Goal: Answer question/provide support

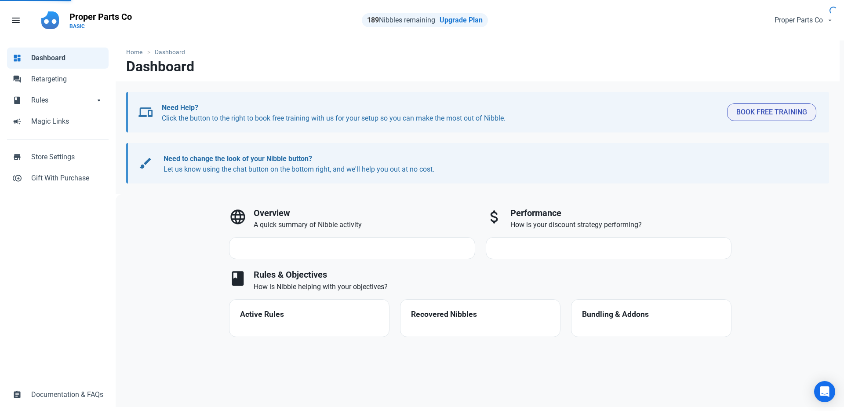
select select "7d"
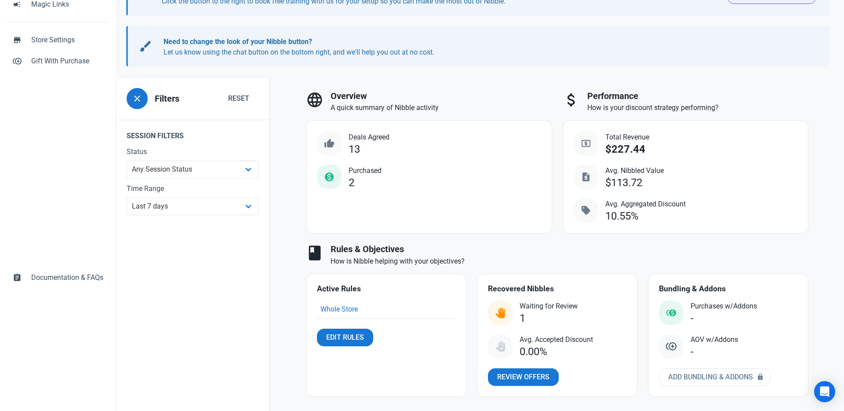
scroll to position [122, 0]
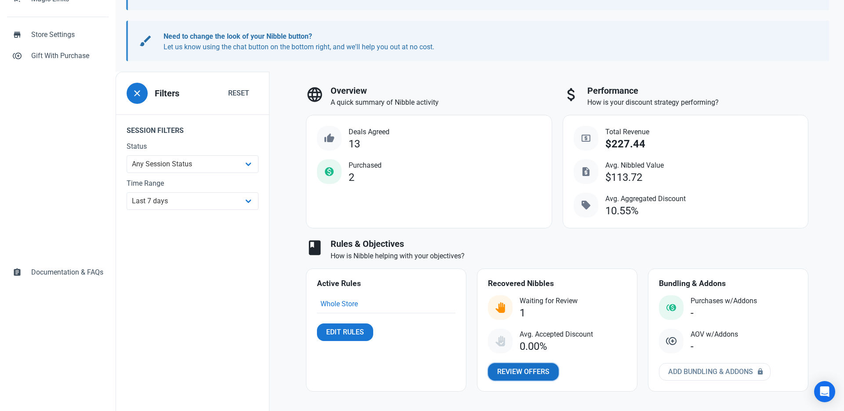
click at [514, 366] on span "Review Offers" at bounding box center [523, 371] width 52 height 11
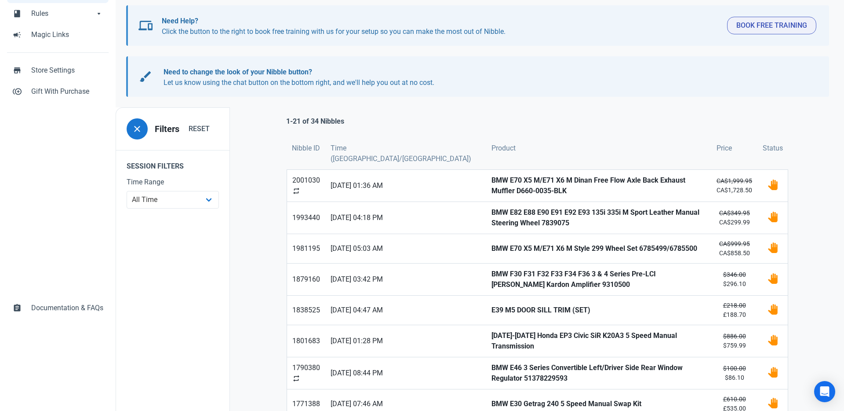
scroll to position [86, 0]
click at [627, 189] on strong "BMW E70 X5 M/E71 X6 M Dinan Free Flow Axle Back Exhaust Muffler D660-0035-BLK" at bounding box center [599, 185] width 215 height 21
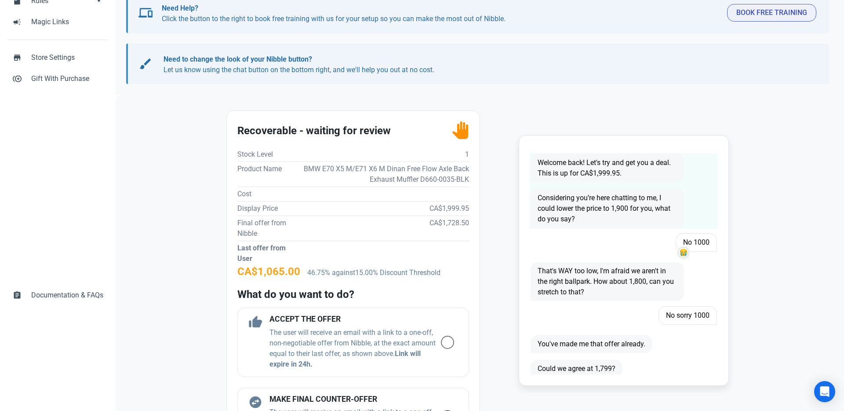
scroll to position [102, 0]
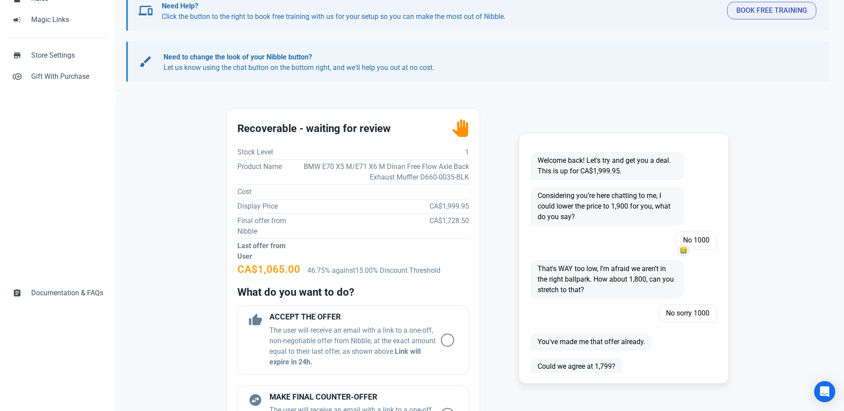
click at [439, 176] on td "BMW E70 X5 M/E71 X6 M Dinan Free Flow Axle Back Exhaust Muffler D660-0035-BLK" at bounding box center [380, 171] width 177 height 25
copy td "BMW E70 X5 M/E71 X6 M Dinan Free Flow Axle Back Exhaust Muffler D660-0035-BLK"
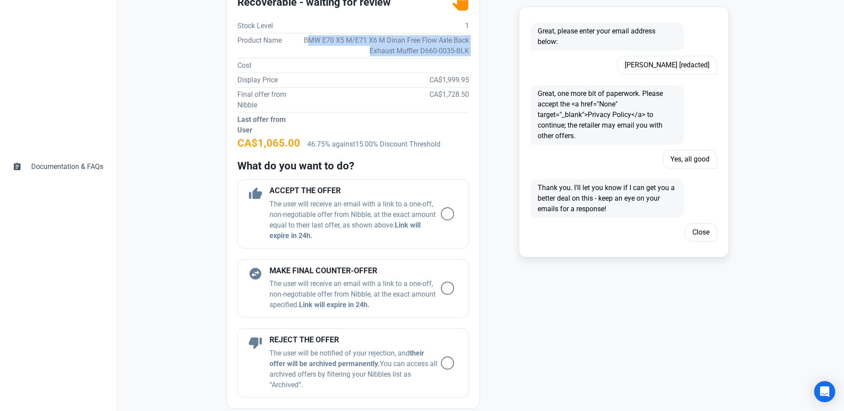
scroll to position [229, 0]
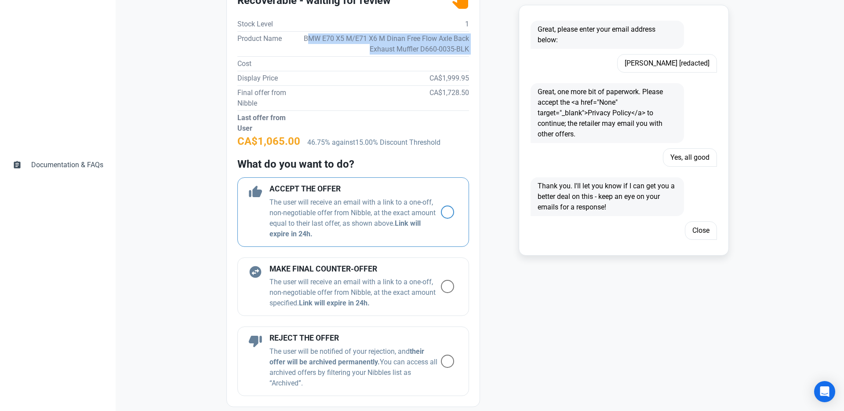
click at [445, 214] on span at bounding box center [447, 211] width 13 height 13
click at [445, 214] on input "radio" at bounding box center [444, 212] width 6 height 6
radio input "true"
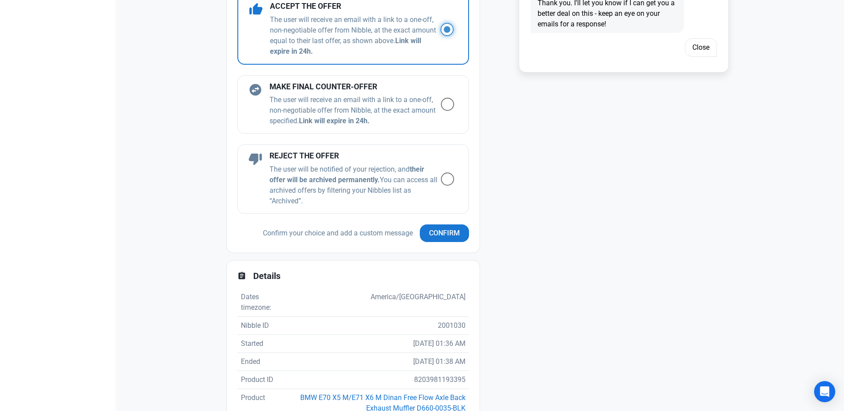
scroll to position [415, 0]
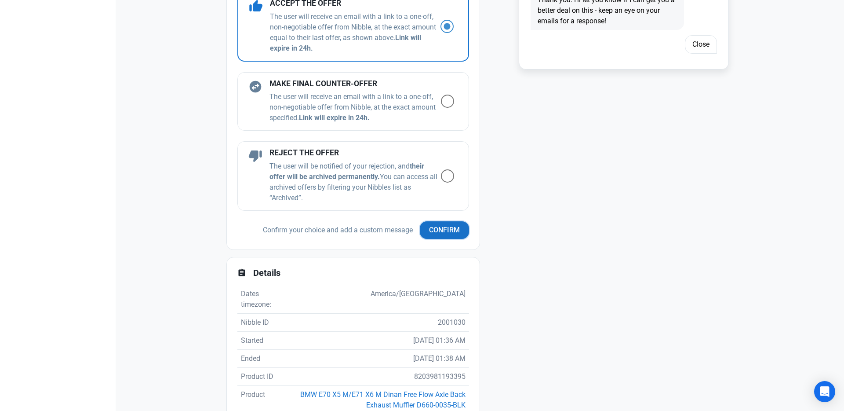
click at [446, 226] on span "Confirm" at bounding box center [444, 230] width 31 height 11
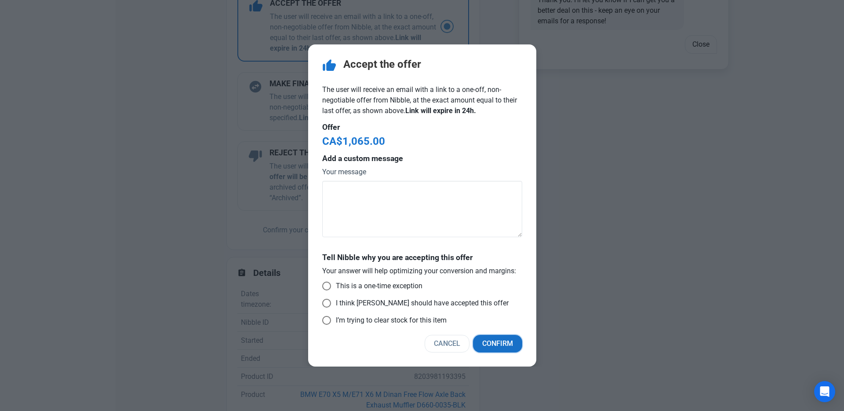
click at [498, 341] on span "Confirm" at bounding box center [497, 343] width 31 height 11
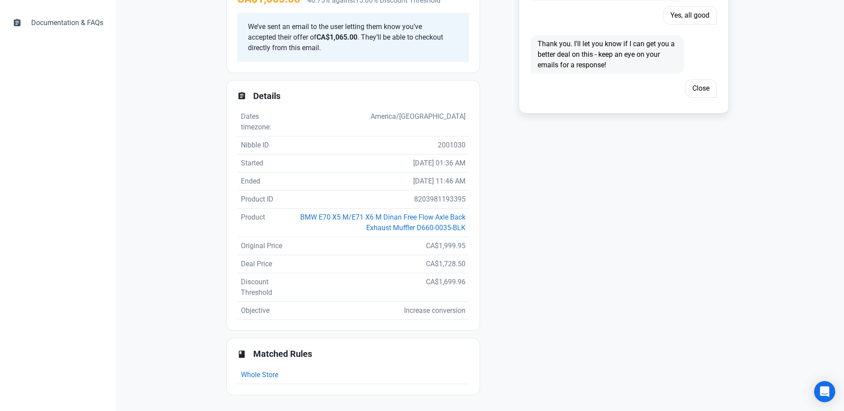
scroll to position [0, 0]
